Goal: Task Accomplishment & Management: Manage account settings

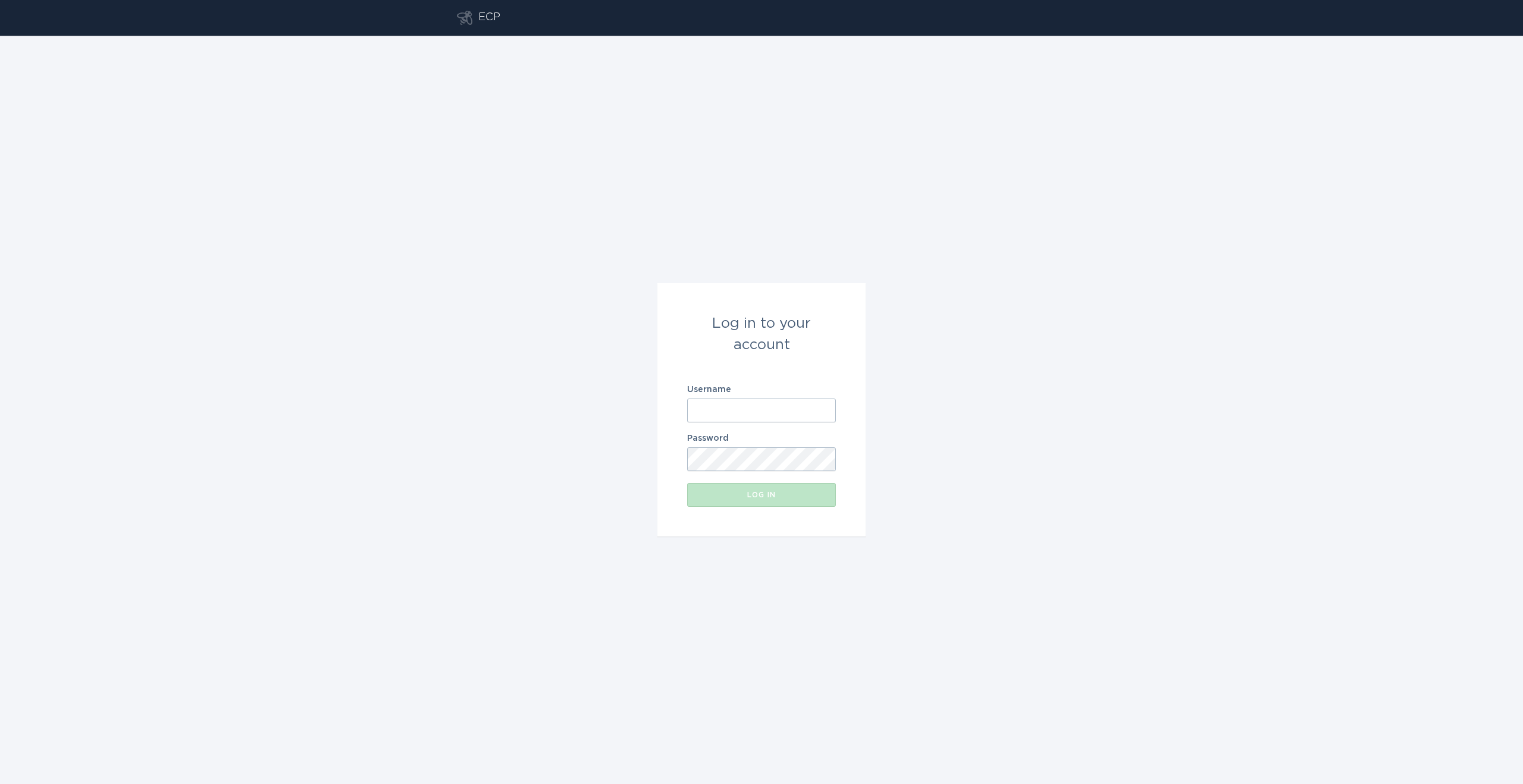
click at [824, 424] on form "Log in to your account Username Password Log in" at bounding box center [761, 410] width 208 height 254
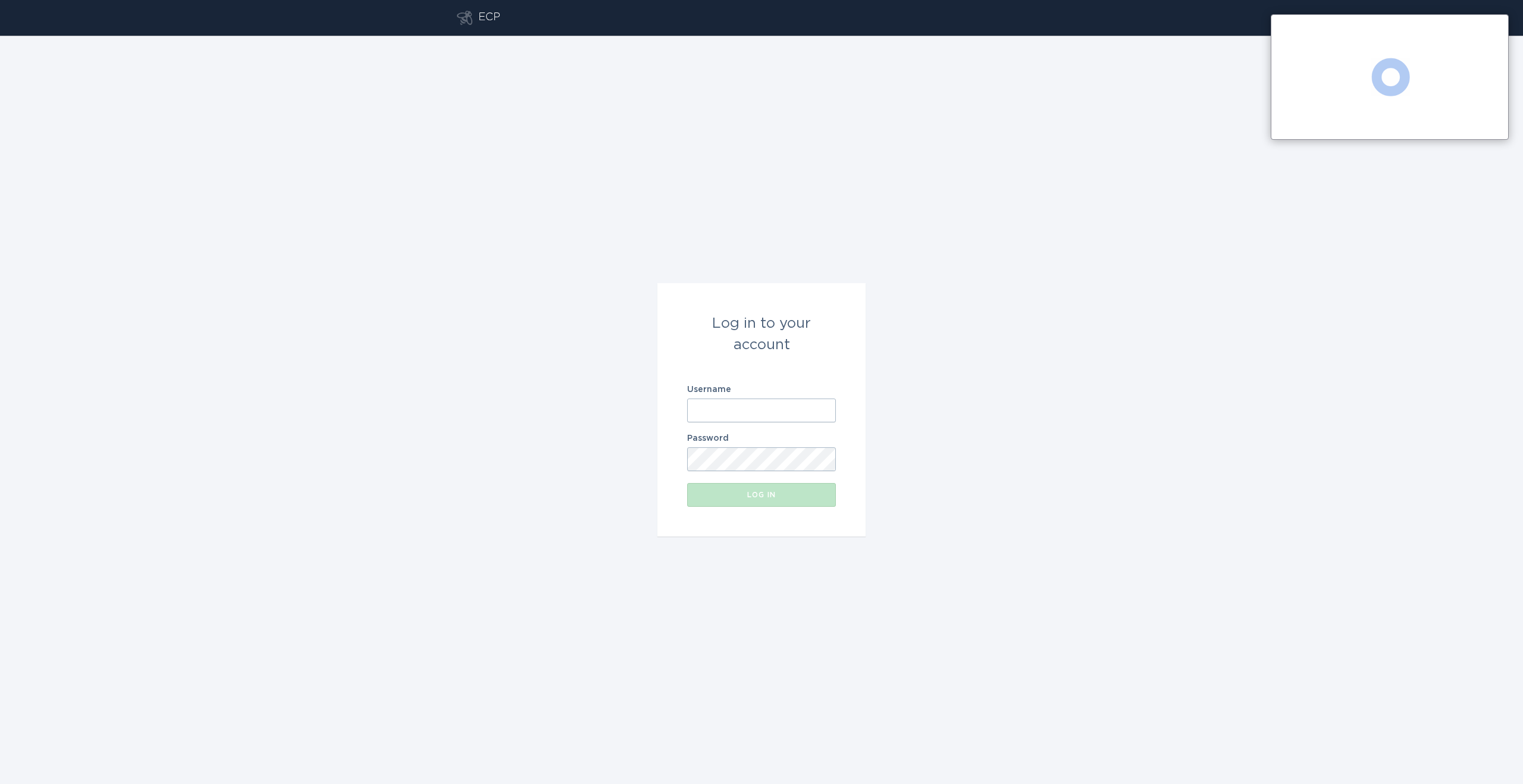
click at [794, 411] on input "Username" at bounding box center [761, 410] width 148 height 24
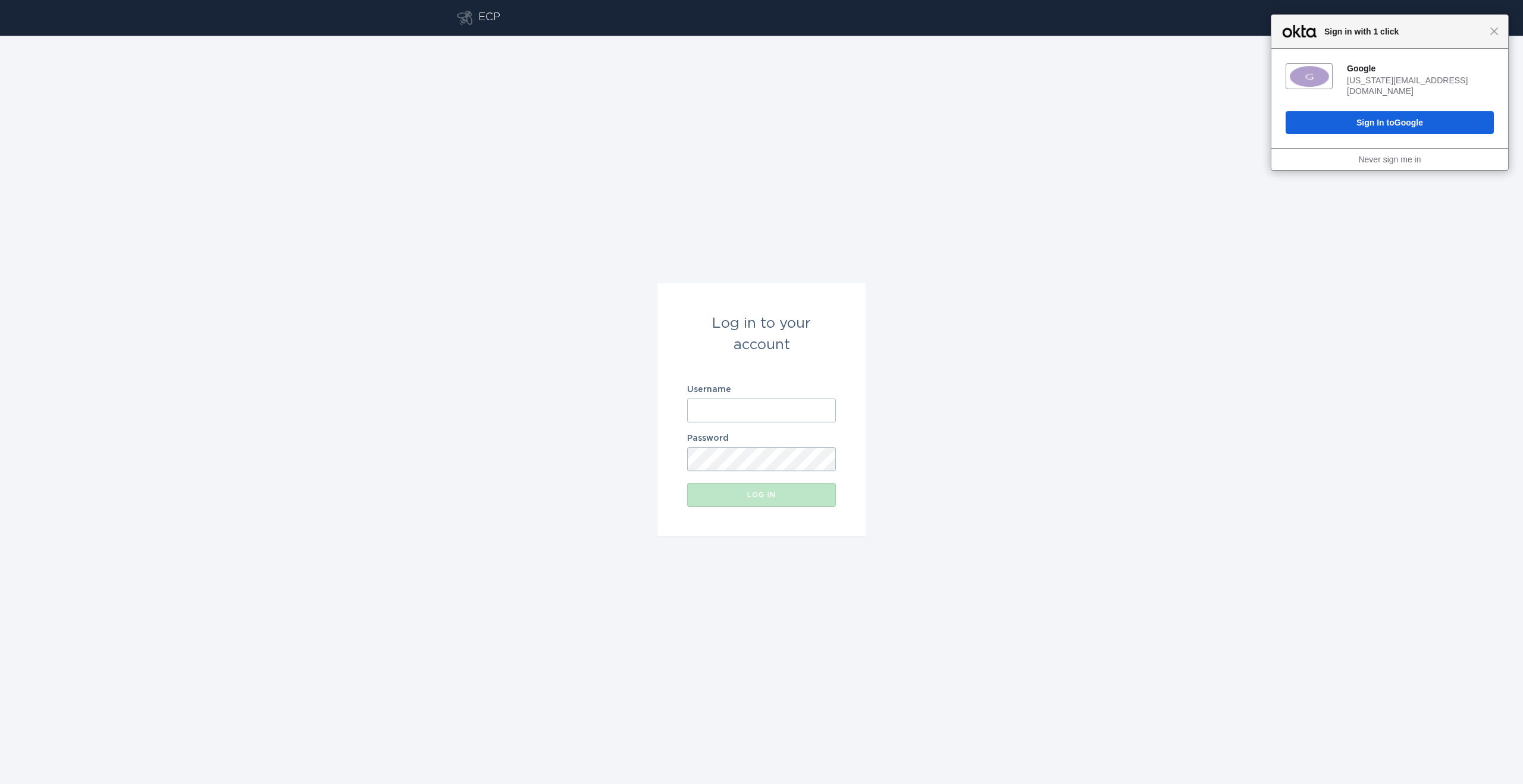
click at [778, 414] on input "Username" at bounding box center [761, 410] width 148 height 24
type input "[EMAIL_ADDRESS][DOMAIN_NAME]"
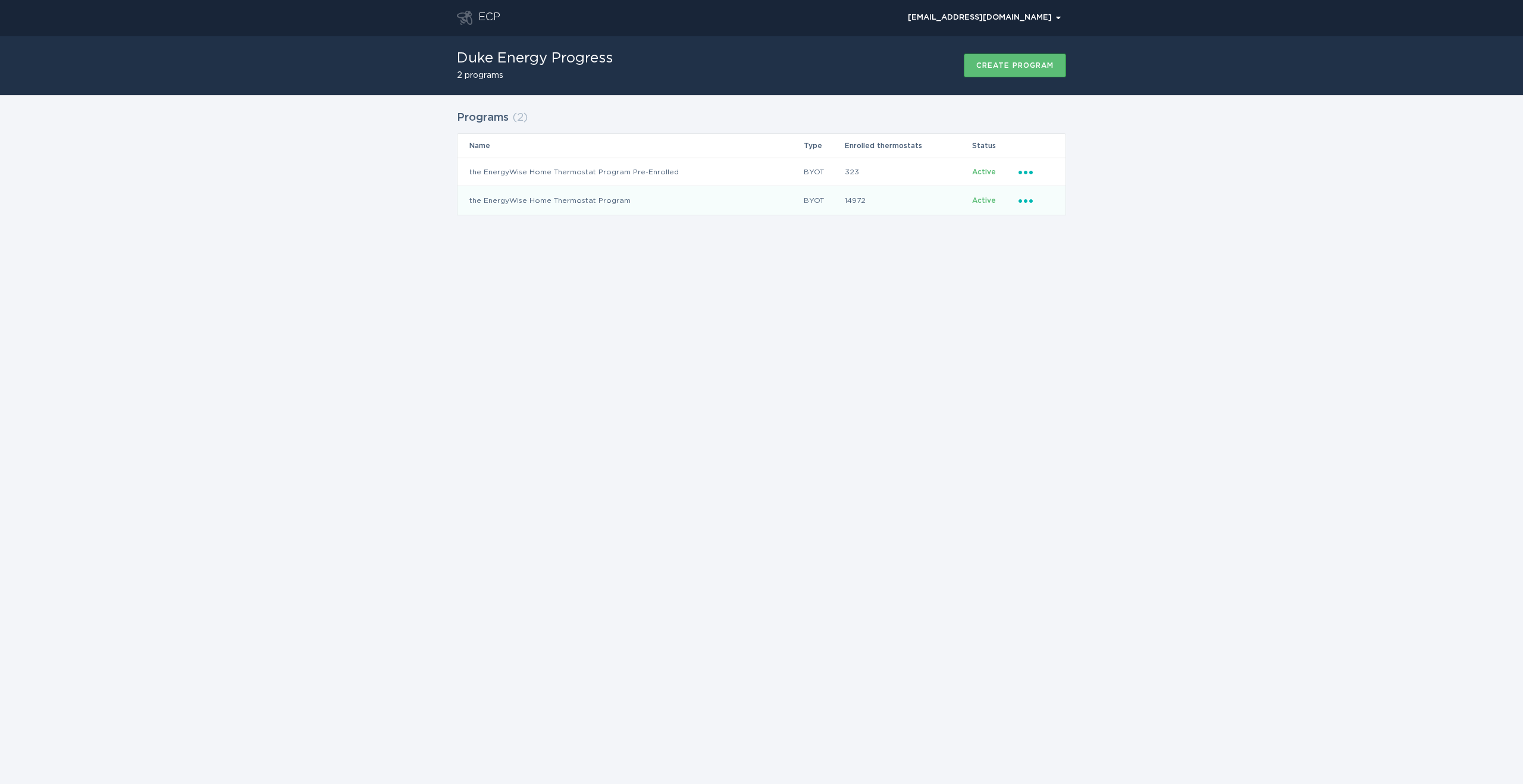
click at [1023, 203] on icon "Ellipsis" at bounding box center [1026, 198] width 16 height 11
click at [1042, 249] on div "Remove thermostat" at bounding box center [1080, 248] width 124 height 28
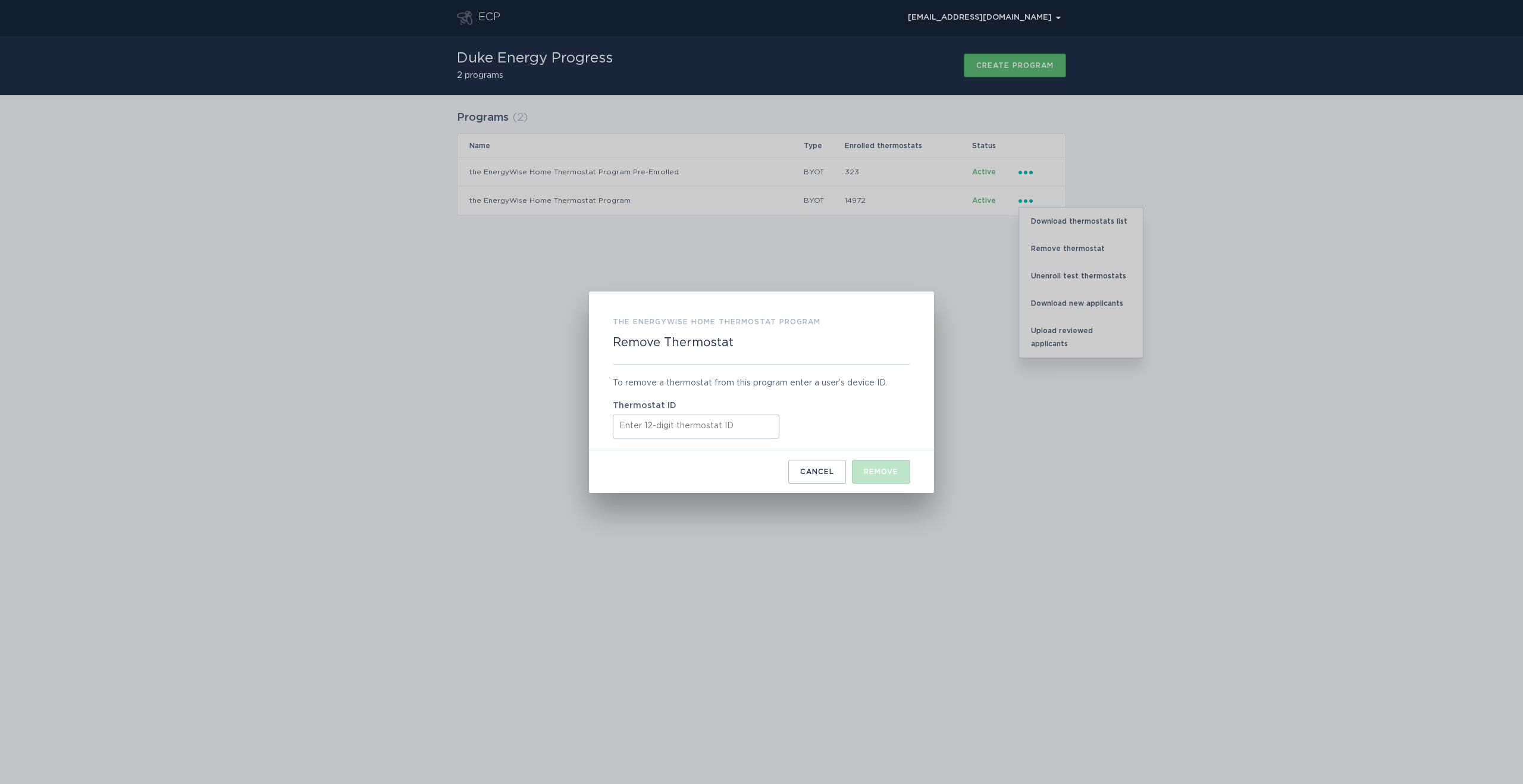
click at [725, 439] on div "To remove a thermostat from this program enter a user’s device ID. Thermostat ID" at bounding box center [762, 407] width 298 height 85
click at [728, 428] on input "Thermostat ID" at bounding box center [696, 426] width 167 height 24
paste input "farzanegan@p"
type input "farzanegan@p"
click at [719, 431] on input "farzanegan@p" at bounding box center [696, 426] width 167 height 24
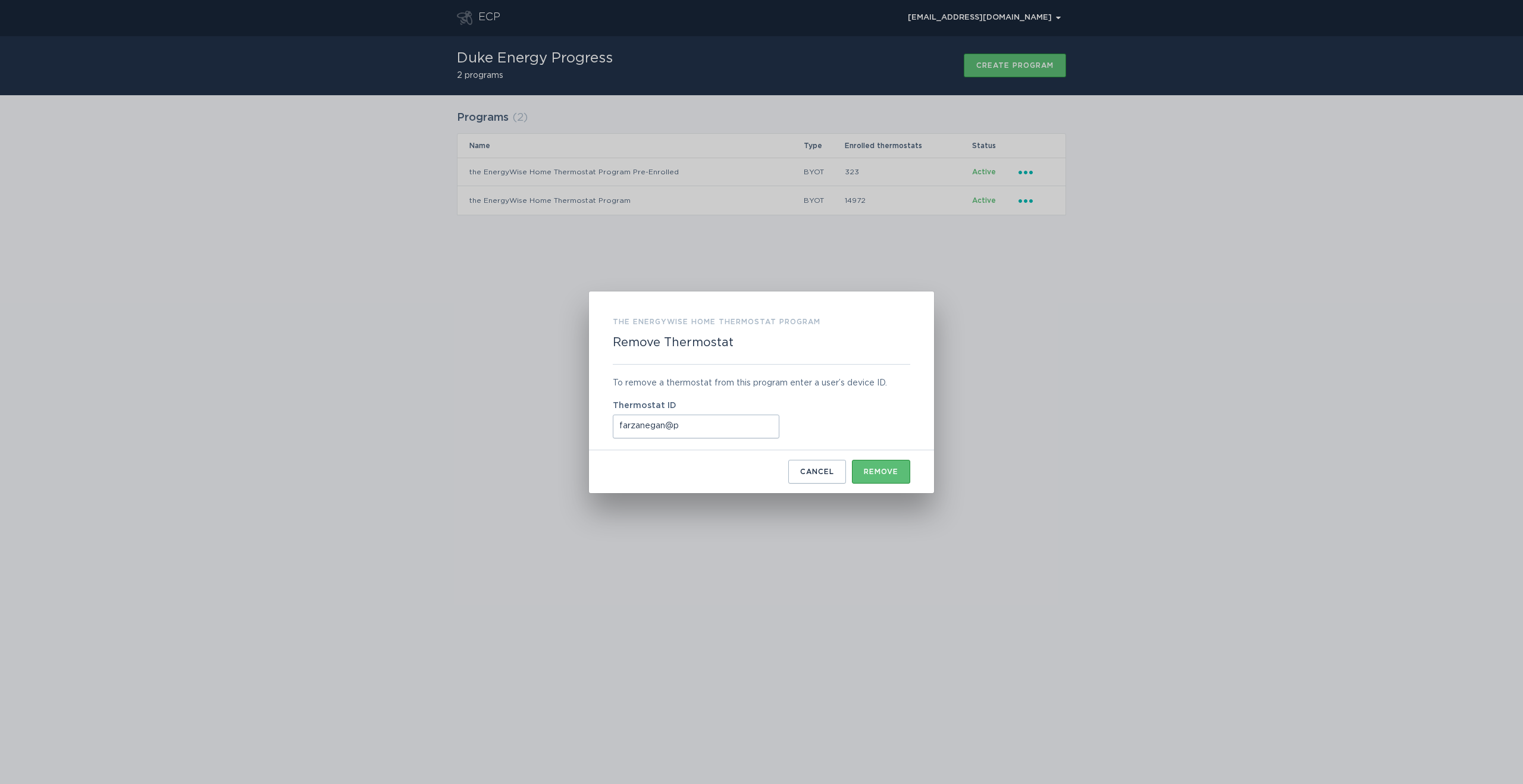
click at [719, 431] on input "farzanegan@p" at bounding box center [696, 426] width 167 height 24
paste input "511881593663"
type input "511881593663"
click at [883, 460] on button "Remove" at bounding box center [880, 471] width 58 height 24
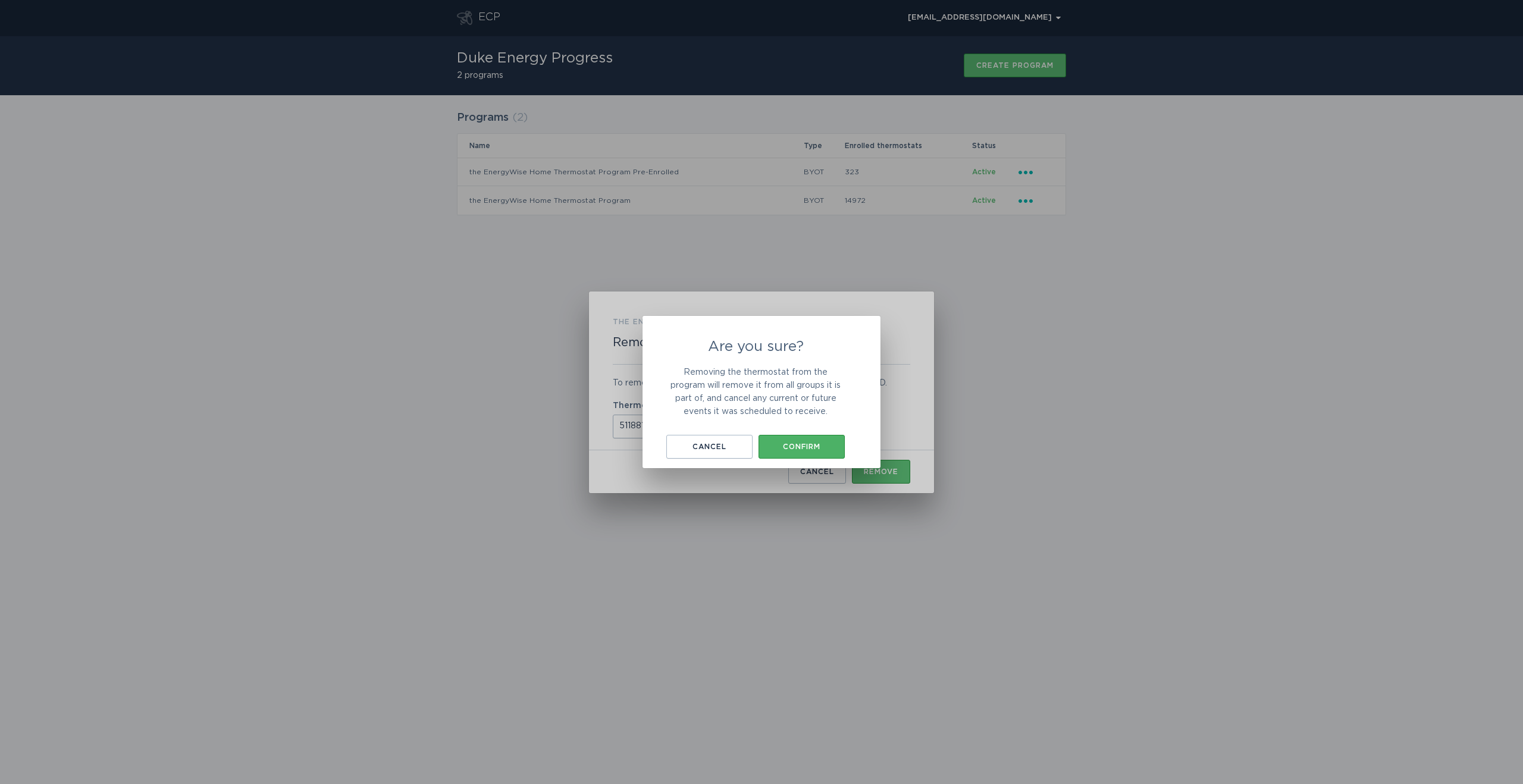
click at [830, 441] on button "Confirm" at bounding box center [802, 446] width 86 height 24
click at [797, 450] on button "Okay, got it" at bounding box center [762, 444] width 119 height 24
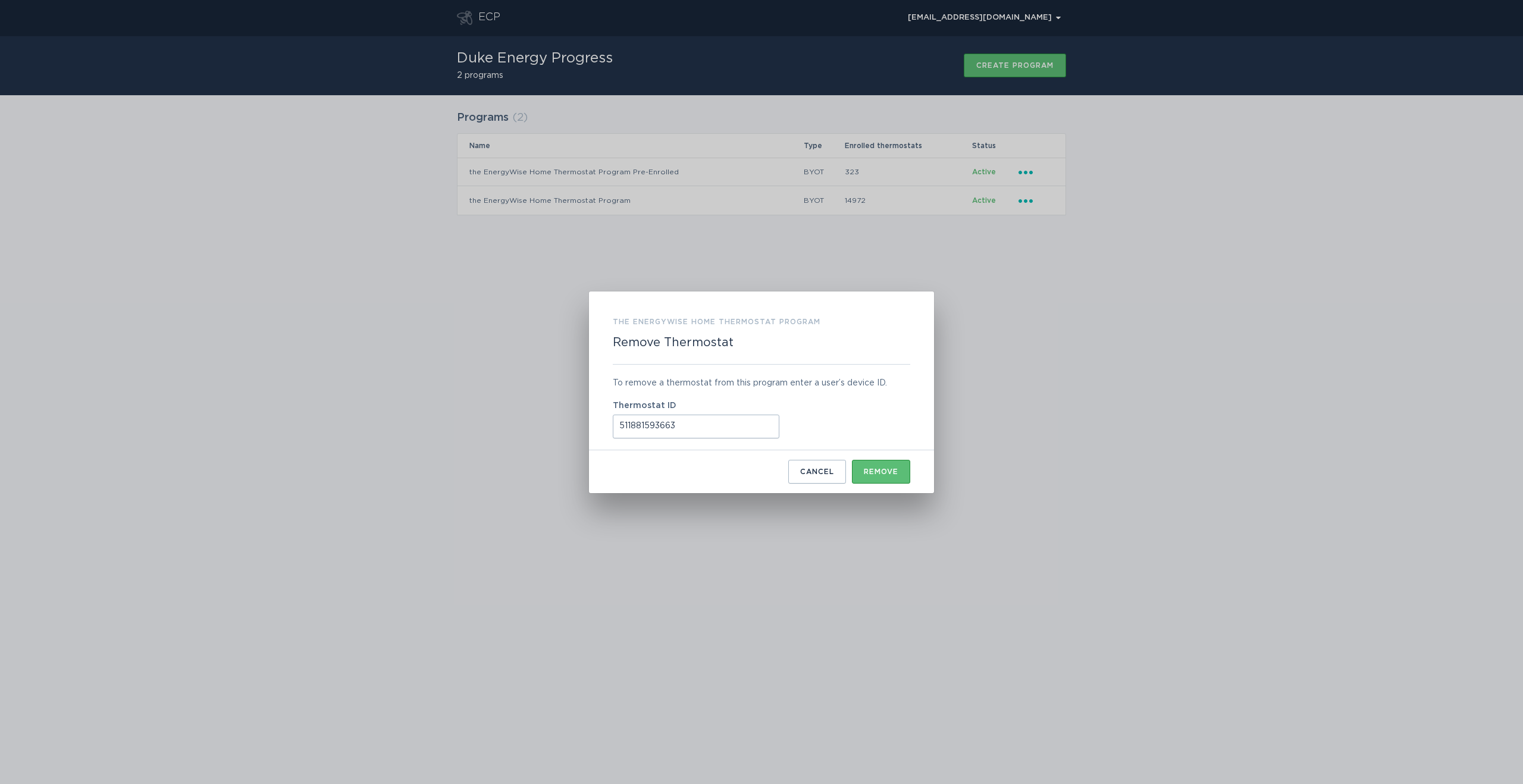
click at [807, 468] on div "Cancel" at bounding box center [816, 471] width 34 height 7
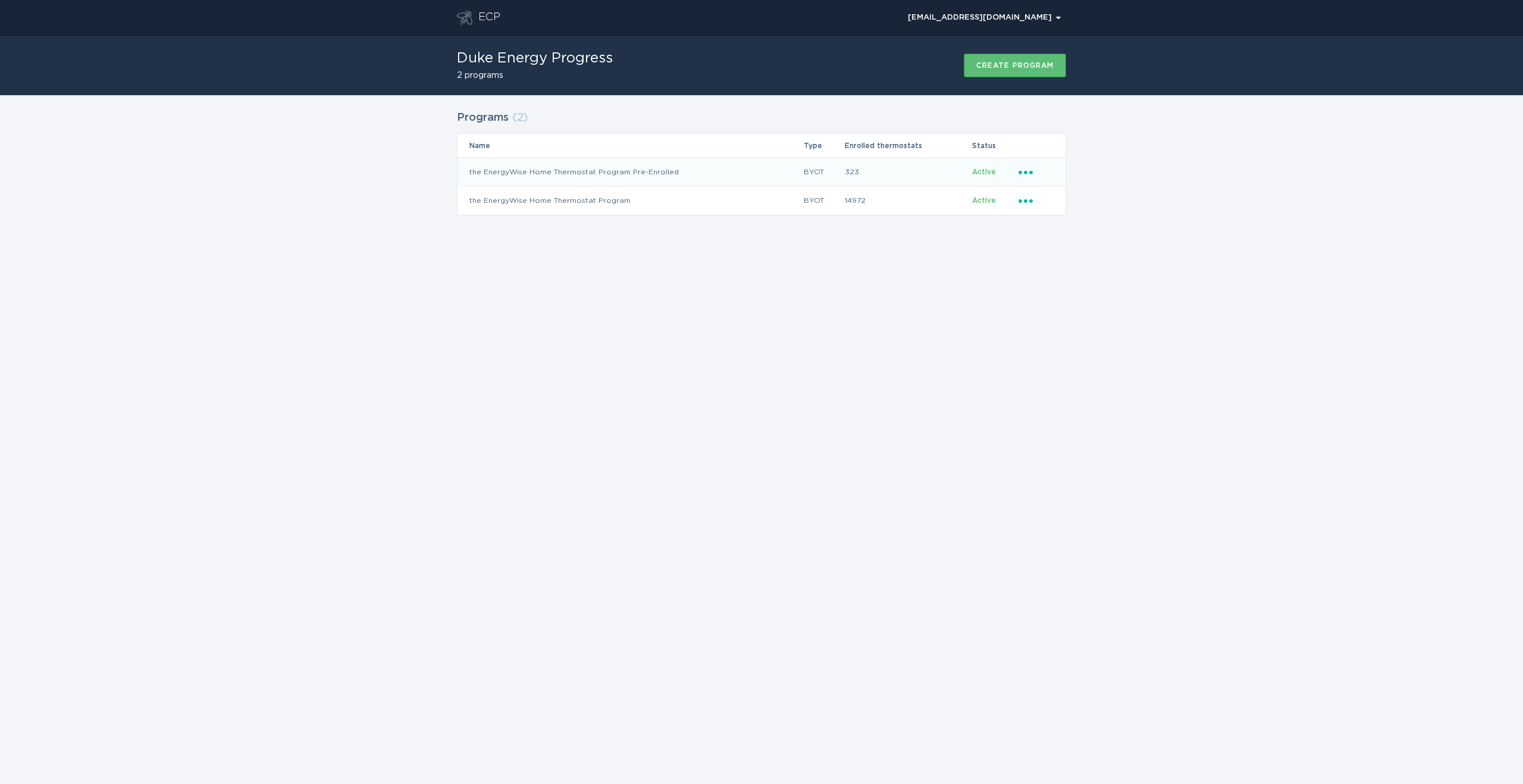
click at [1029, 168] on icon "Ellipsis" at bounding box center [1026, 170] width 16 height 11
click at [1047, 222] on div "Remove thermostat" at bounding box center [1080, 220] width 124 height 28
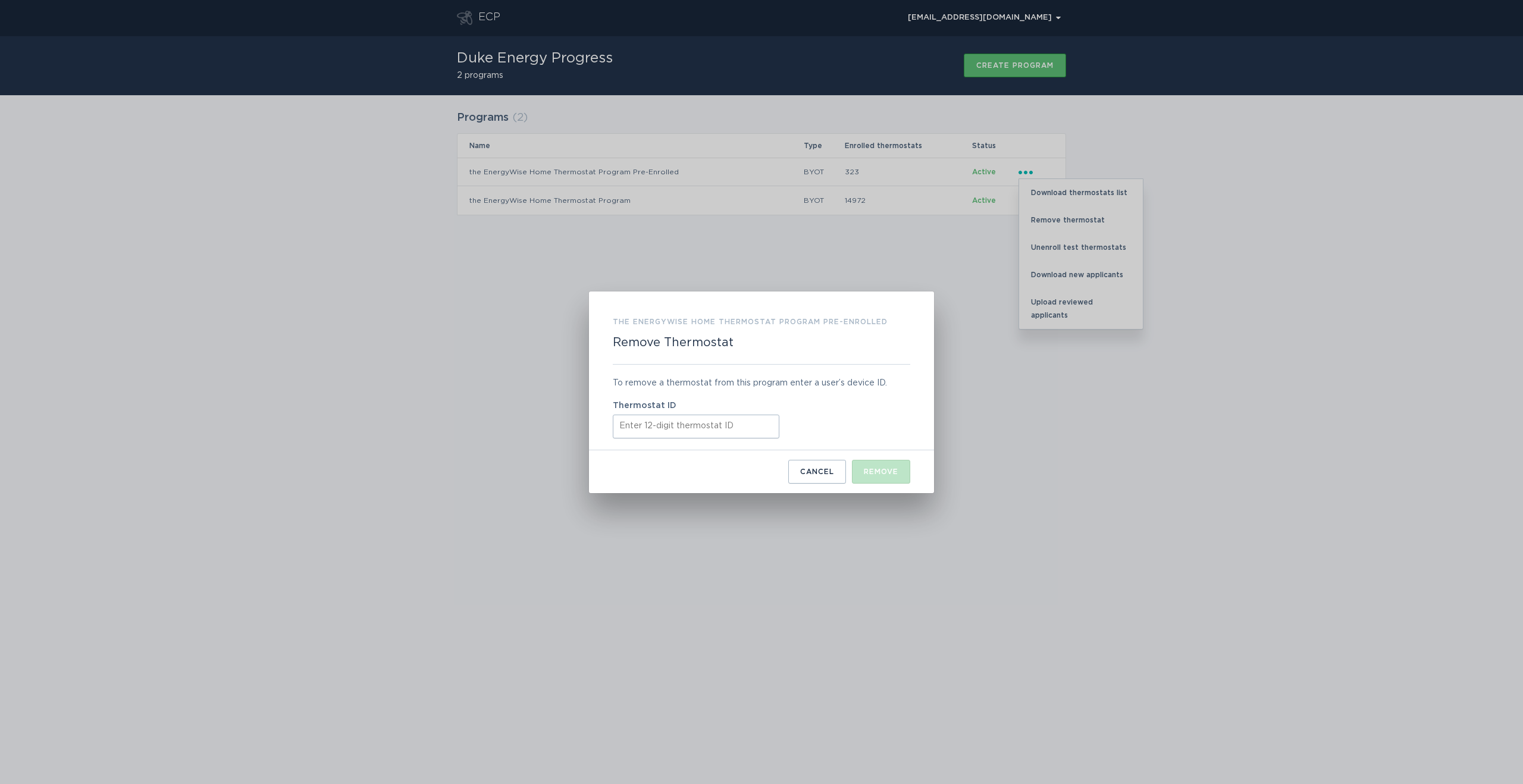
click at [710, 423] on input "Thermostat ID" at bounding box center [696, 426] width 167 height 24
paste input "511881593663"
type input "511881593663"
click at [896, 468] on div "Remove" at bounding box center [881, 471] width 34 height 7
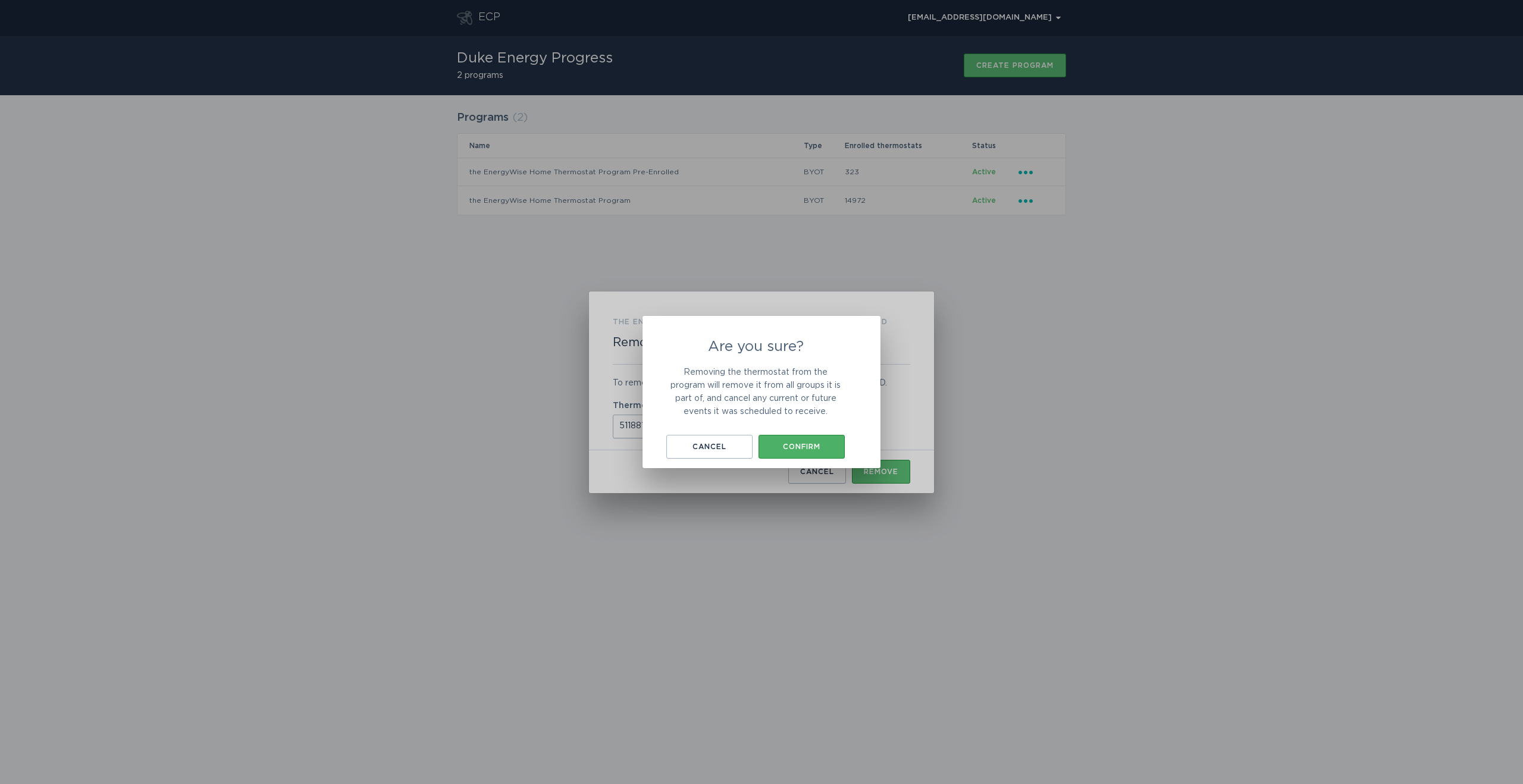
click at [824, 449] on div "Confirm" at bounding box center [802, 446] width 75 height 7
click at [803, 443] on div "Okay, got it" at bounding box center [762, 443] width 107 height 7
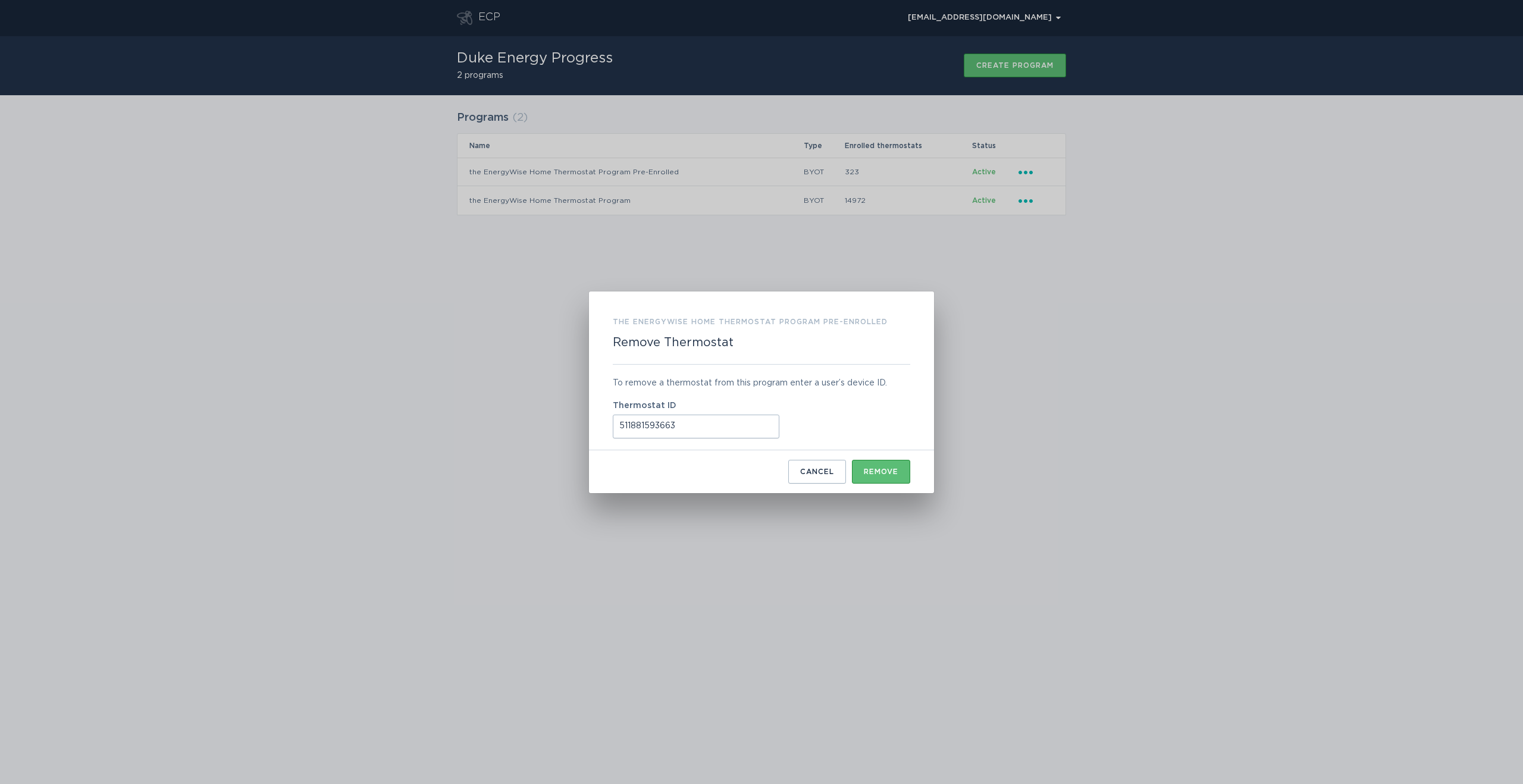
click at [812, 476] on button "Cancel" at bounding box center [817, 471] width 57 height 24
